Goal: Task Accomplishment & Management: Complete application form

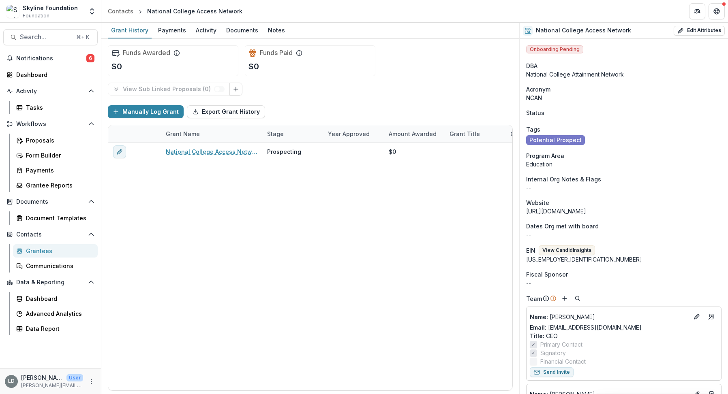
scroll to position [862, 0]
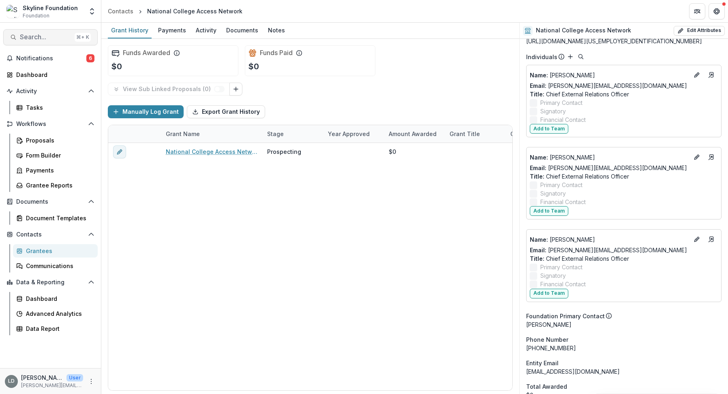
click at [49, 40] on span "Search..." at bounding box center [45, 37] width 51 height 8
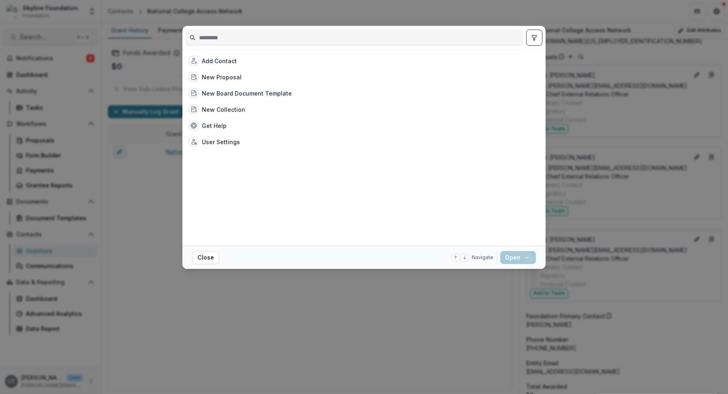
type input "*"
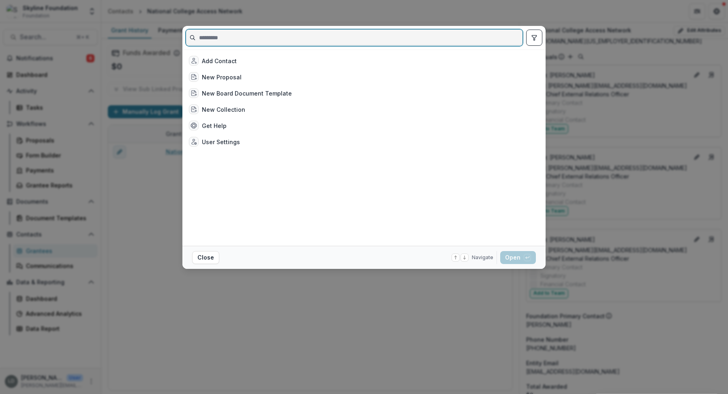
paste input "********"
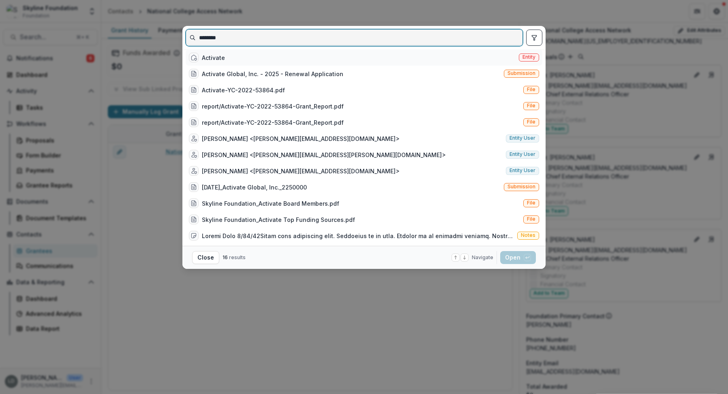
type input "********"
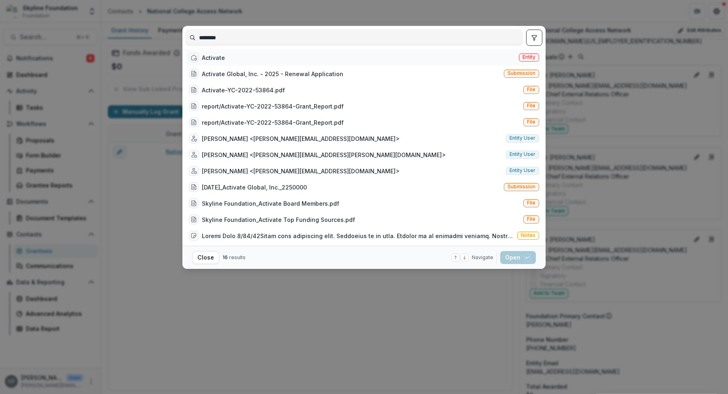
click at [222, 62] on div "Activate" at bounding box center [213, 58] width 23 height 9
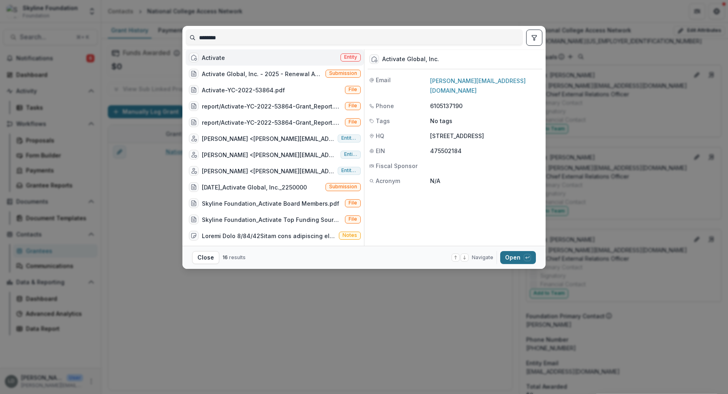
click at [521, 263] on button "Open with enter key" at bounding box center [518, 257] width 36 height 13
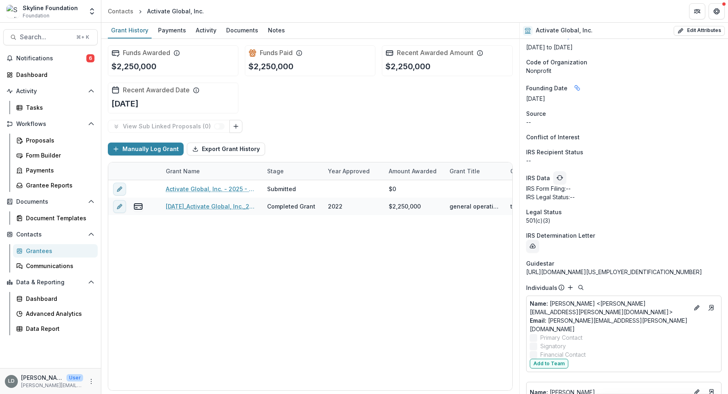
scroll to position [1081, 0]
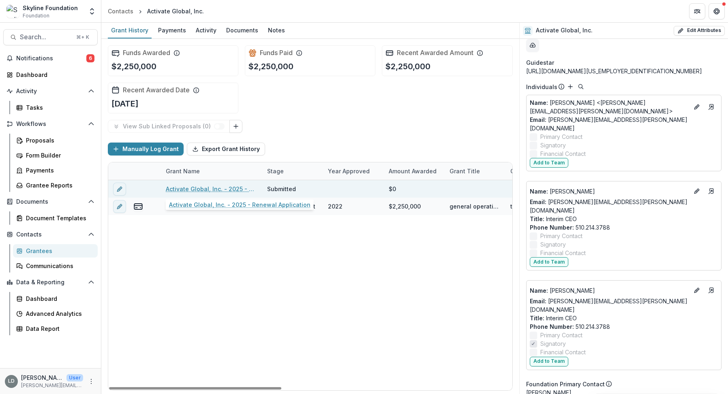
click at [242, 187] on link "Activate Global, Inc. - 2025 - Renewal Application" at bounding box center [212, 189] width 92 height 9
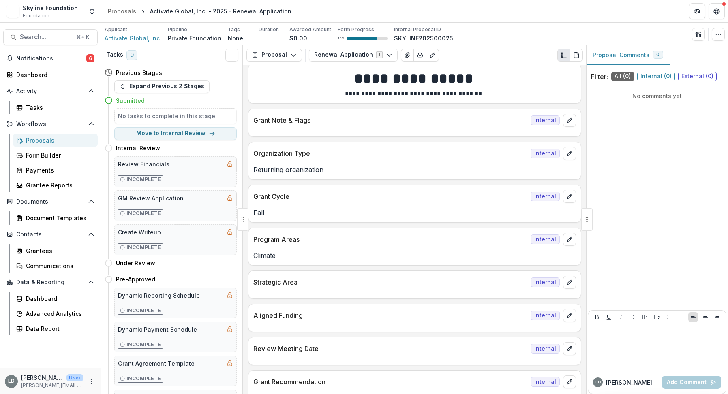
scroll to position [7, 0]
click at [567, 281] on icon "edit" at bounding box center [569, 282] width 6 height 6
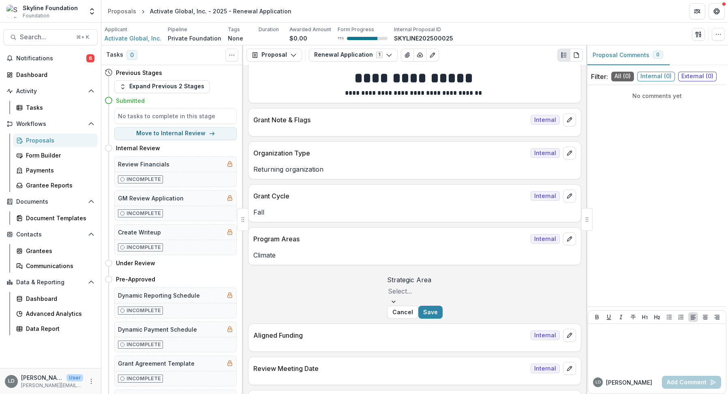
click at [442, 297] on div at bounding box center [415, 291] width 54 height 11
click at [443, 285] on label "Strategic Area" at bounding box center [415, 280] width 56 height 10
click at [390, 287] on input "Strategic Area" at bounding box center [389, 292] width 2 height 10
click at [418, 319] on button "Cancel" at bounding box center [402, 312] width 31 height 13
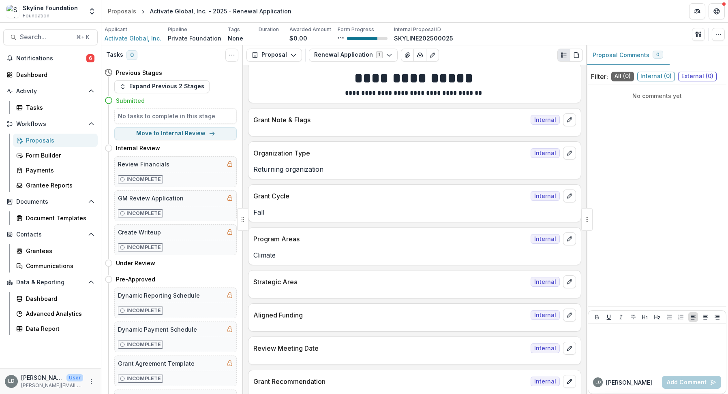
scroll to position [16, 0]
